Goal: Task Accomplishment & Management: Manage account settings

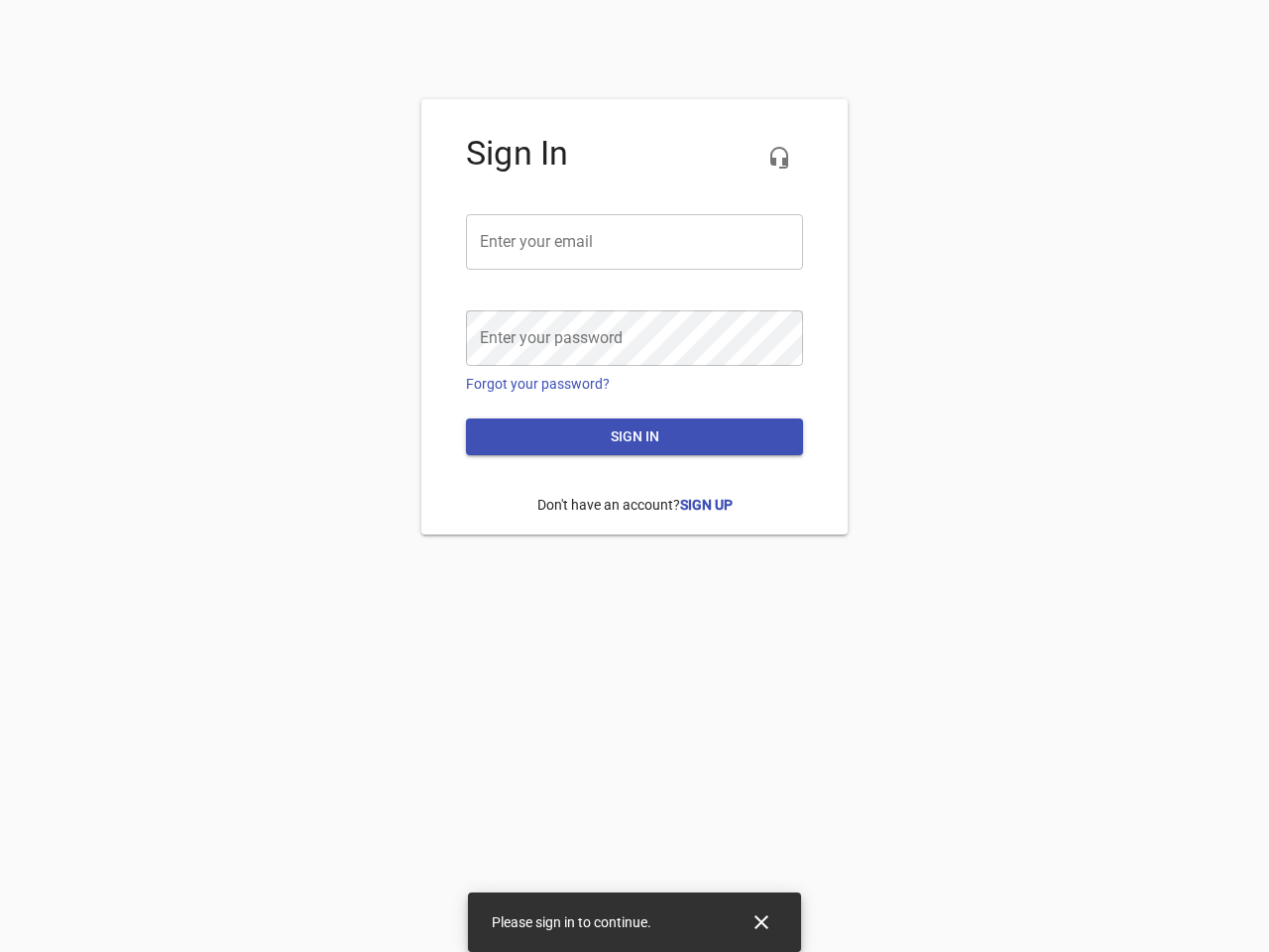
click at [779, 157] on icon "button" at bounding box center [779, 157] width 24 height 24
click at [635, 242] on input "email" at bounding box center [634, 242] width 337 height 56
click at [761, 922] on icon "Close" at bounding box center [761, 922] width 14 height 14
